Goal: Transaction & Acquisition: Book appointment/travel/reservation

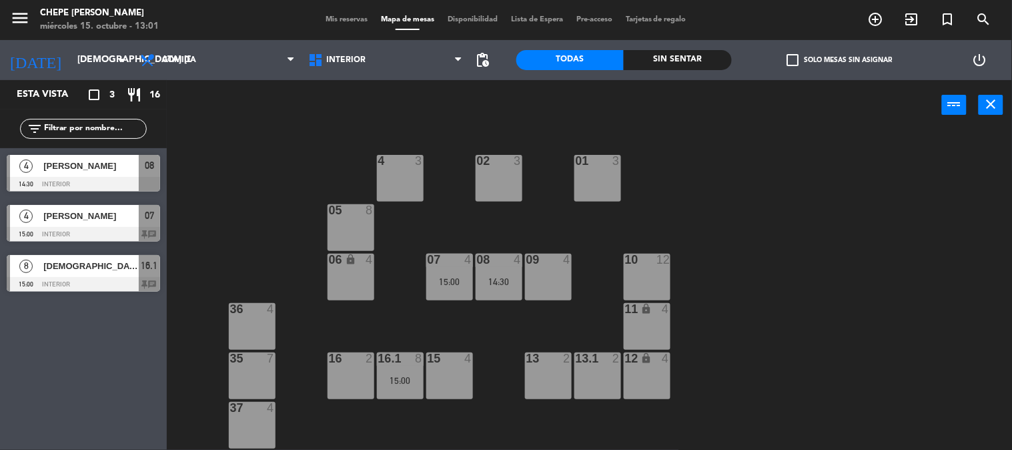
click at [751, 178] on div "02 3 4 3 01 3 05 8 06 lock 4 07 4 15:00 09 4 10 12 08 4 14:30 11 lock 4 36 4 16…" at bounding box center [594, 290] width 835 height 319
click at [87, 69] on input "[DEMOGRAPHIC_DATA] [DATE]" at bounding box center [134, 60] width 127 height 24
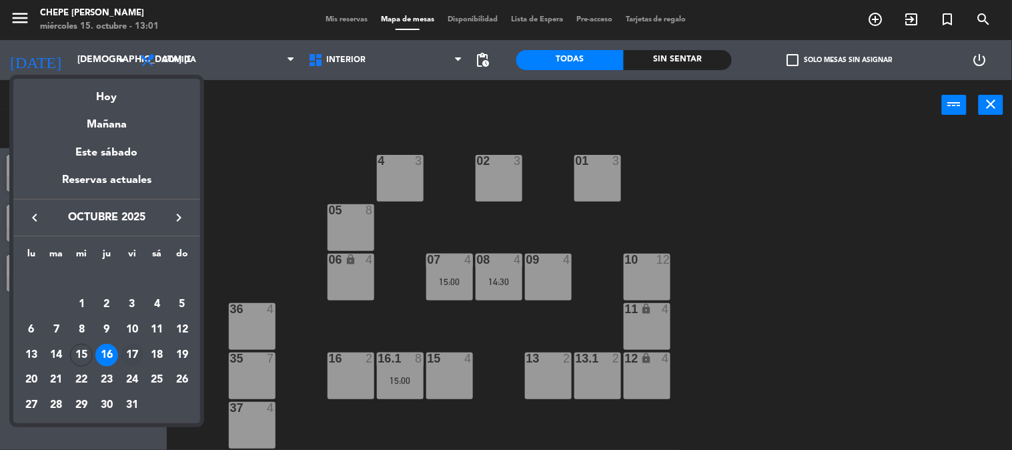
click at [137, 355] on div "17" at bounding box center [132, 354] width 23 height 23
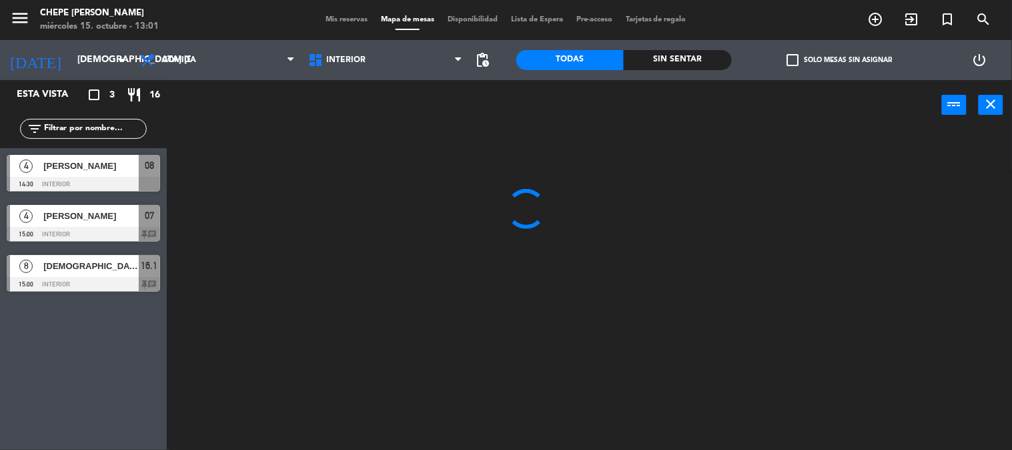
type input "vie. [DATE]"
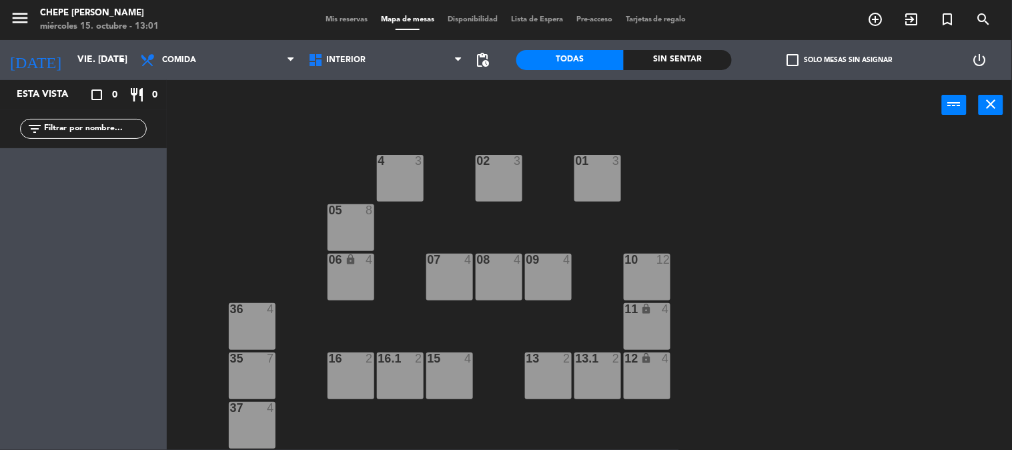
click at [447, 270] on div "07 4" at bounding box center [449, 276] width 47 height 47
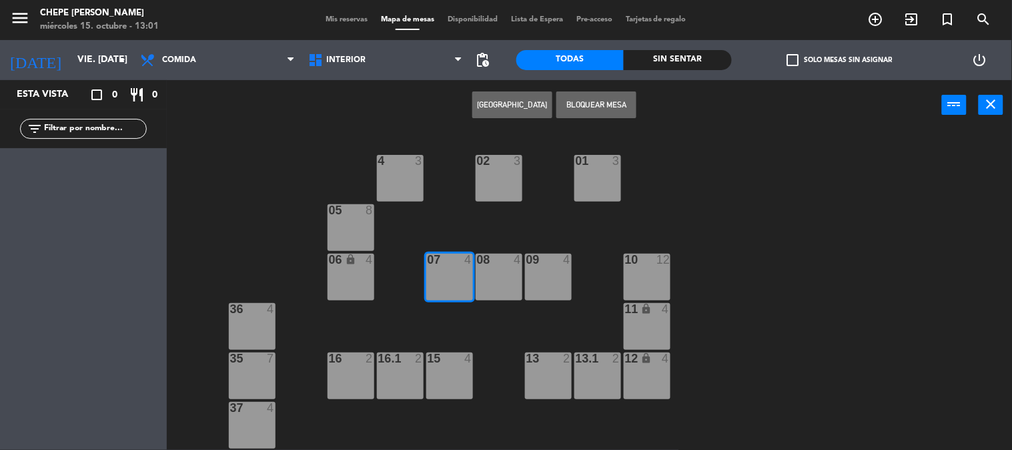
click at [535, 109] on button "[GEOGRAPHIC_DATA]" at bounding box center [512, 104] width 80 height 27
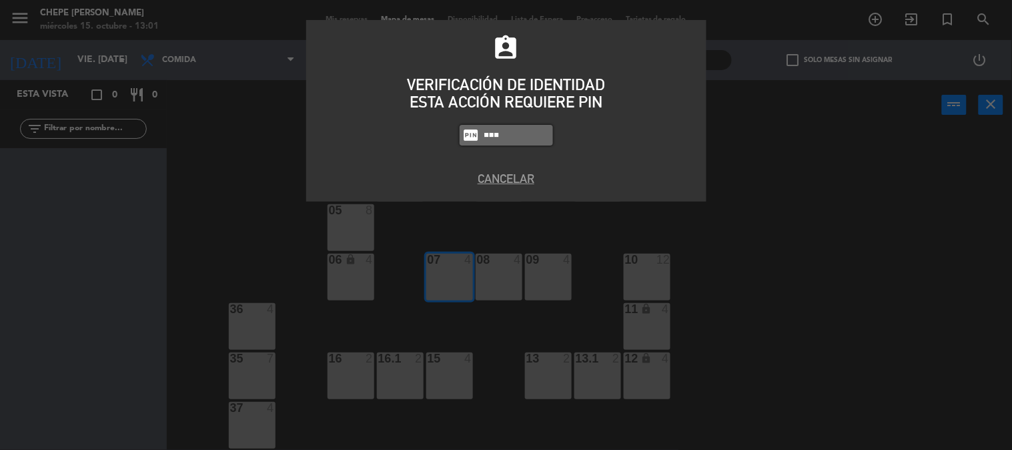
type input "5257"
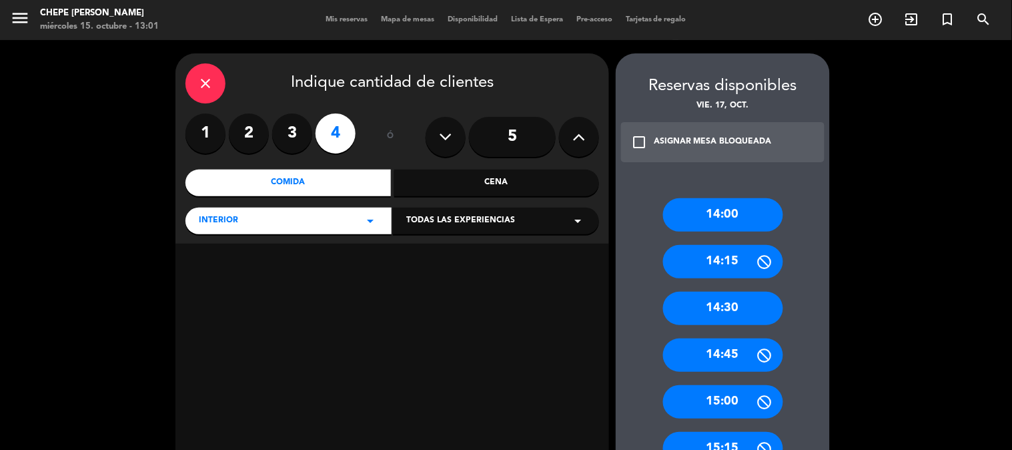
click at [709, 215] on div "14:00" at bounding box center [723, 214] width 120 height 33
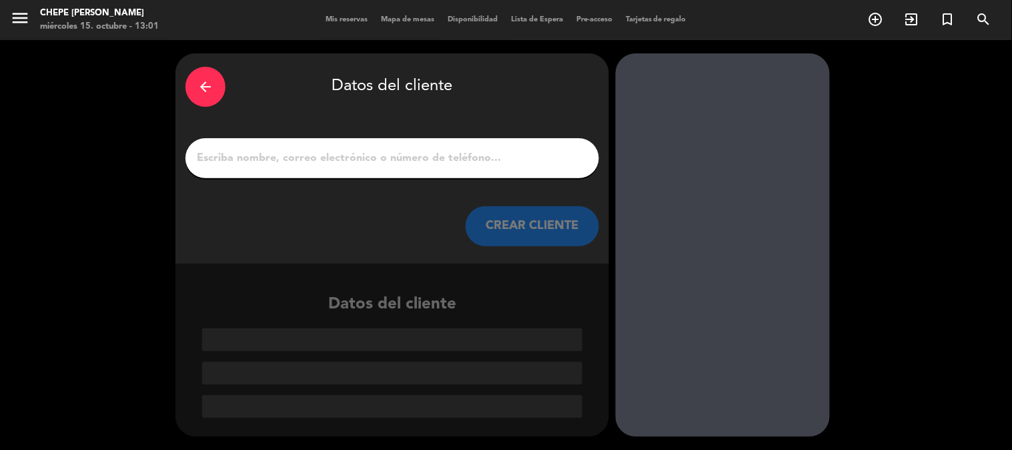
click at [395, 157] on input "1" at bounding box center [391, 158] width 393 height 19
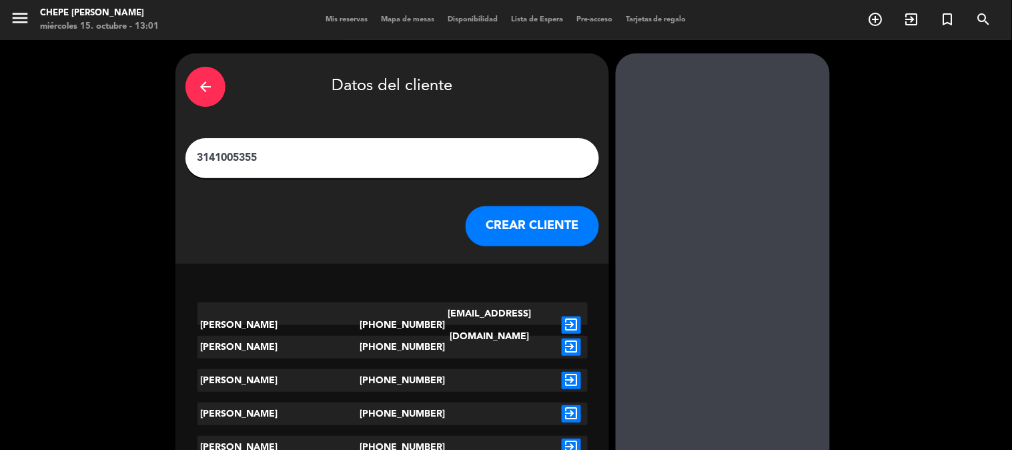
type input "3141005355"
click at [568, 317] on icon "exit_to_app" at bounding box center [571, 324] width 19 height 17
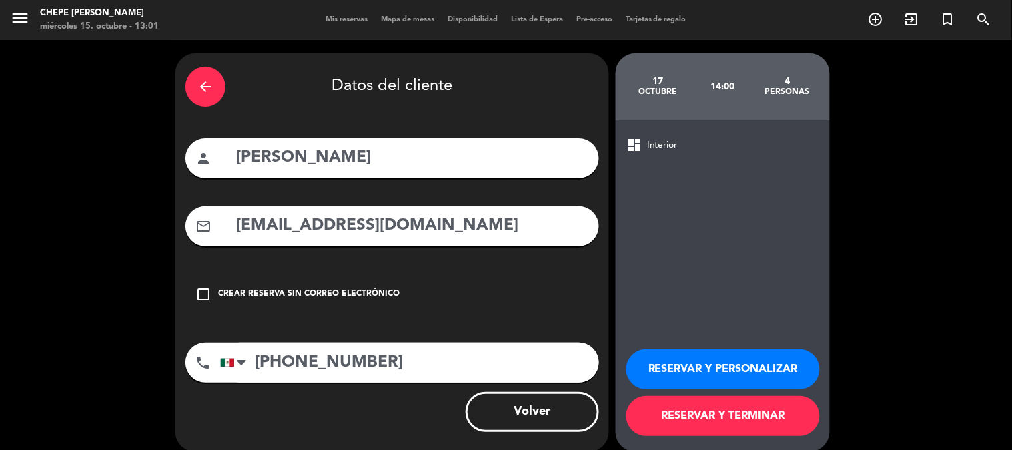
click at [700, 357] on button "RESERVAR Y PERSONALIZAR" at bounding box center [722, 369] width 193 height 40
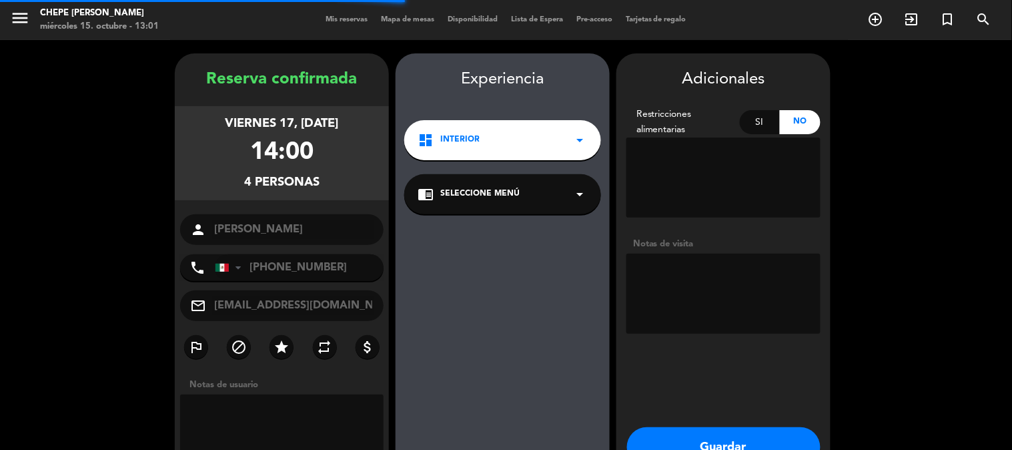
scroll to position [53, 0]
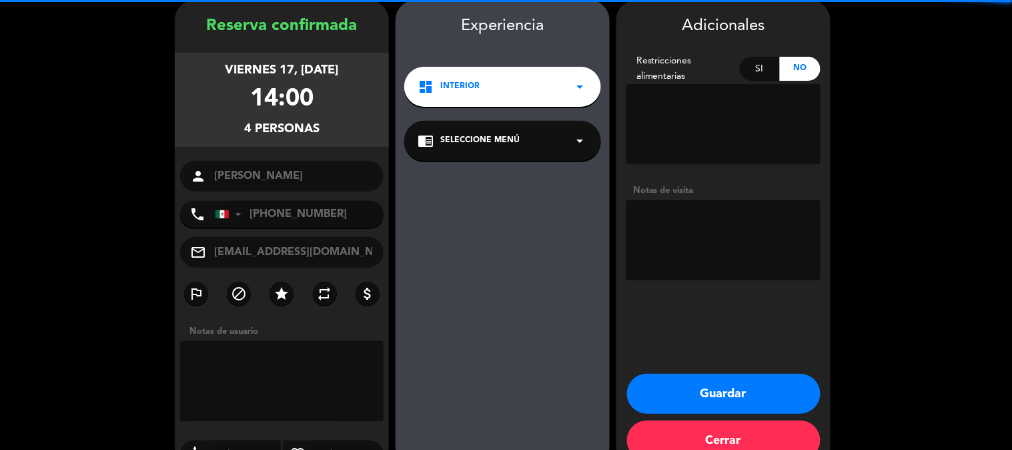
click at [690, 245] on textarea at bounding box center [723, 240] width 194 height 80
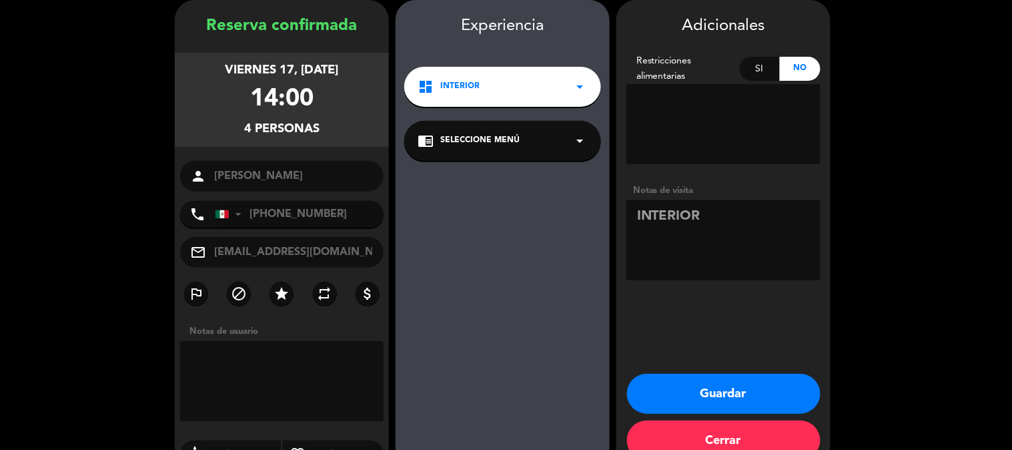
type textarea "INTERIOR"
click at [712, 395] on button "Guardar" at bounding box center [723, 393] width 193 height 40
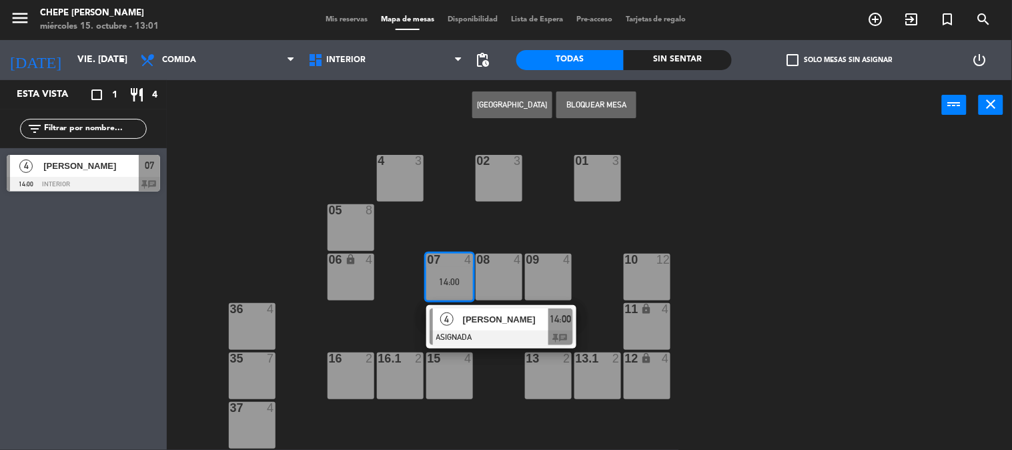
click at [715, 207] on div "02 3 4 3 01 3 05 8 06 lock 4 07 4 14:00 4 [PERSON_NAME] ASIGNADA 14:00 chat 09 …" at bounding box center [594, 290] width 835 height 319
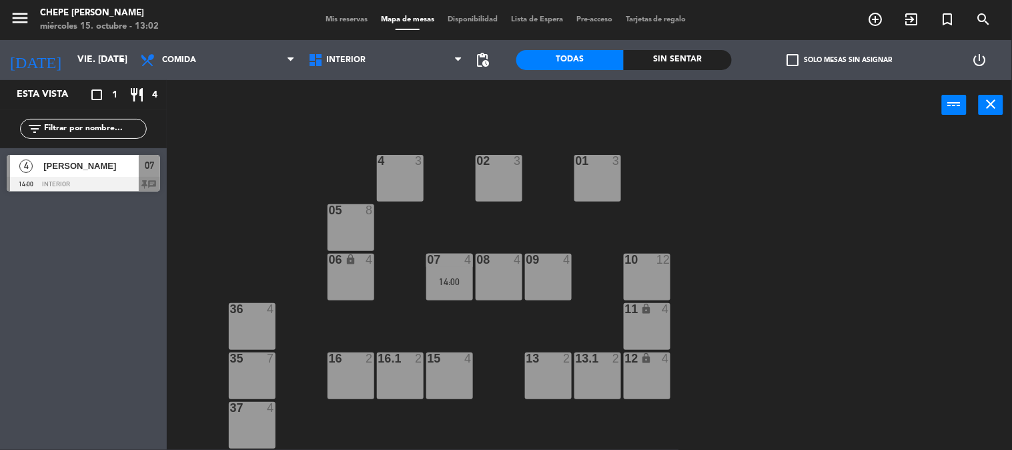
click at [718, 207] on div "02 3 4 3 01 3 05 8 06 lock 4 07 4 14:00 09 4 10 12 08 4 11 lock 4 36 4 16 2 15 …" at bounding box center [594, 290] width 835 height 319
click at [79, 71] on input "vie. [DATE]" at bounding box center [134, 60] width 127 height 24
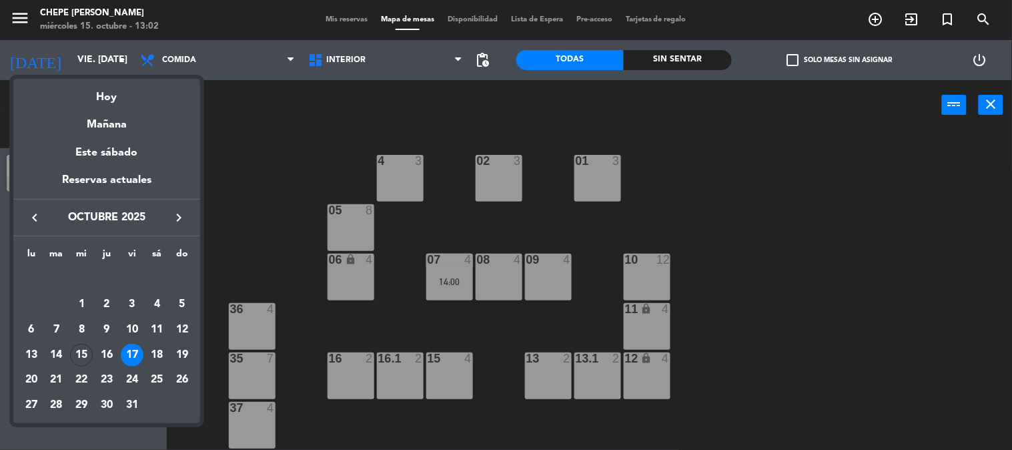
click at [81, 353] on div "15" at bounding box center [81, 354] width 23 height 23
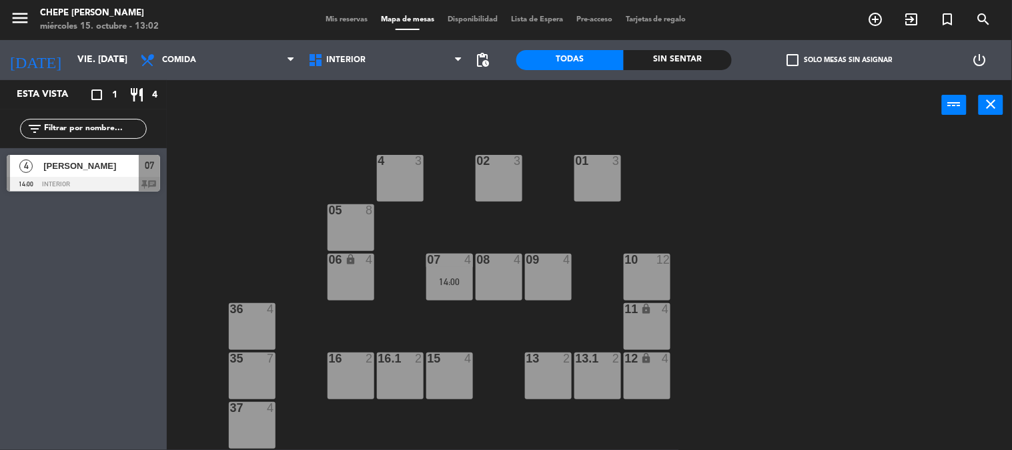
type input "mié. [DATE]"
